Goal: Task Accomplishment & Management: Manage account settings

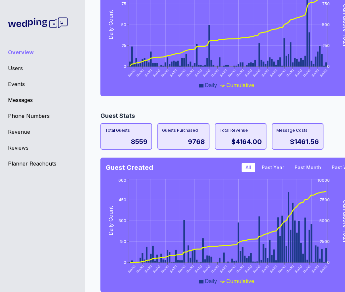
scroll to position [545, 0]
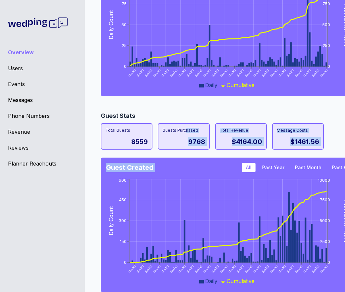
drag, startPoint x: 226, startPoint y: 163, endPoint x: 186, endPoint y: 132, distance: 50.8
click at [186, 132] on div "Guest Stats Total Guests 8559 Guests Purchased 9768 Total Revenue $4164.00 Mess…" at bounding box center [212, 203] width 223 height 185
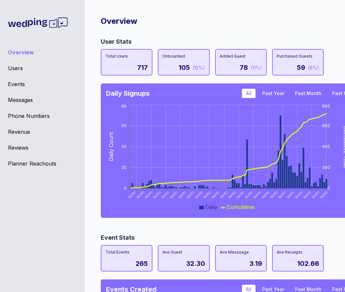
scroll to position [0, 0]
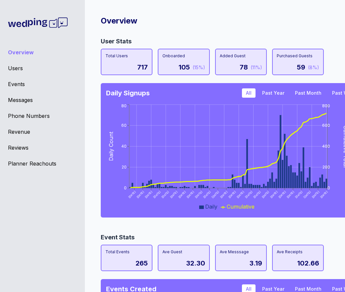
click at [19, 50] on div "Overview" at bounding box center [42, 52] width 69 height 8
click at [18, 53] on div "Overview" at bounding box center [42, 52] width 69 height 8
click at [13, 69] on div "Users" at bounding box center [42, 68] width 69 height 8
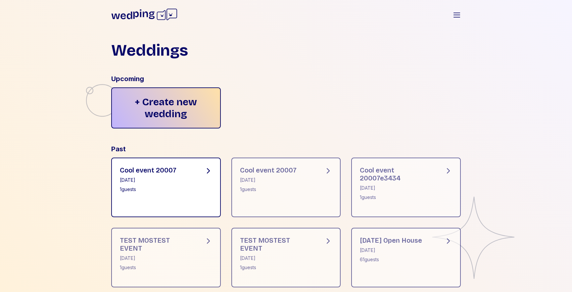
click at [154, 191] on div "1 guests" at bounding box center [148, 189] width 57 height 7
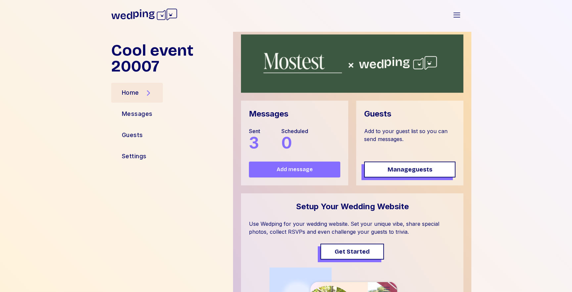
scroll to position [113, 0]
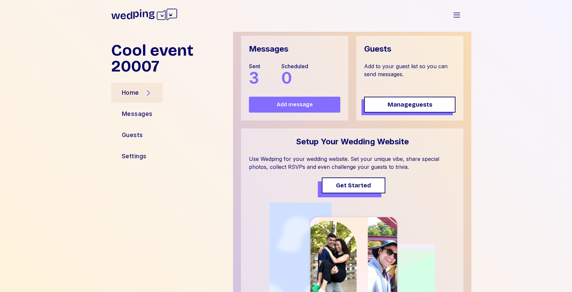
click at [342, 188] on span "Get Started" at bounding box center [353, 185] width 35 height 9
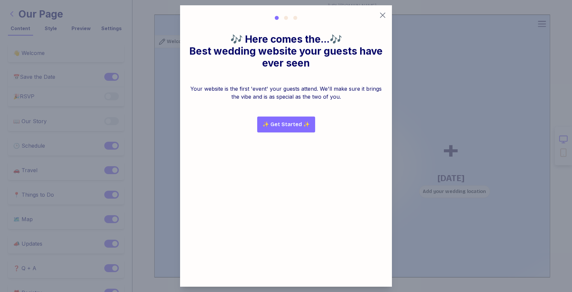
click at [382, 15] on icon "button" at bounding box center [382, 15] width 5 height 5
